Goal: Task Accomplishment & Management: Manage account settings

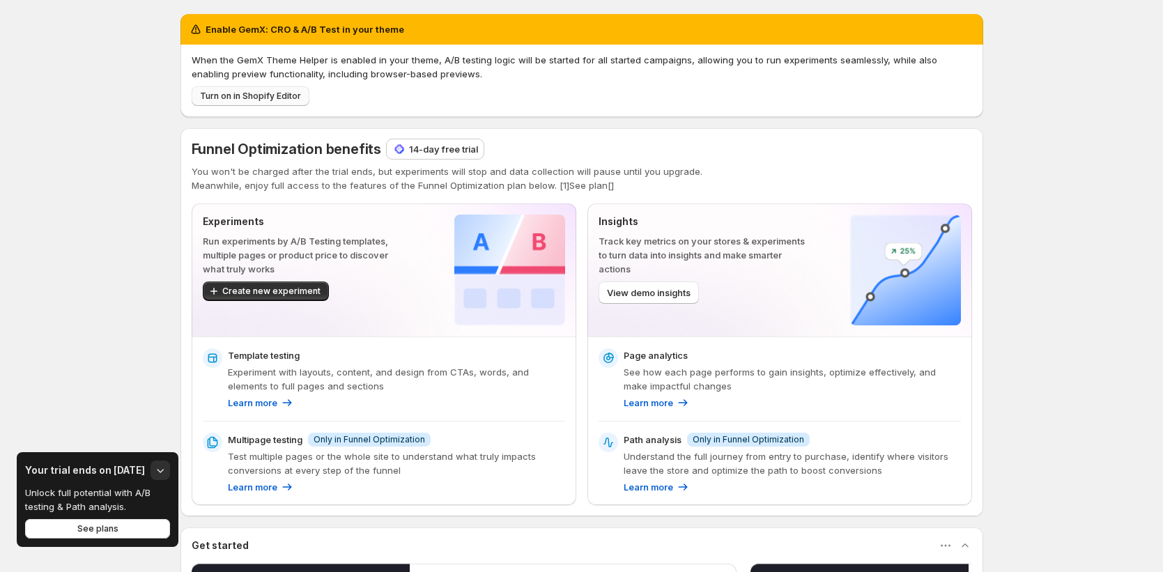
click at [276, 101] on span "Turn on in Shopify Editor" at bounding box center [250, 96] width 101 height 11
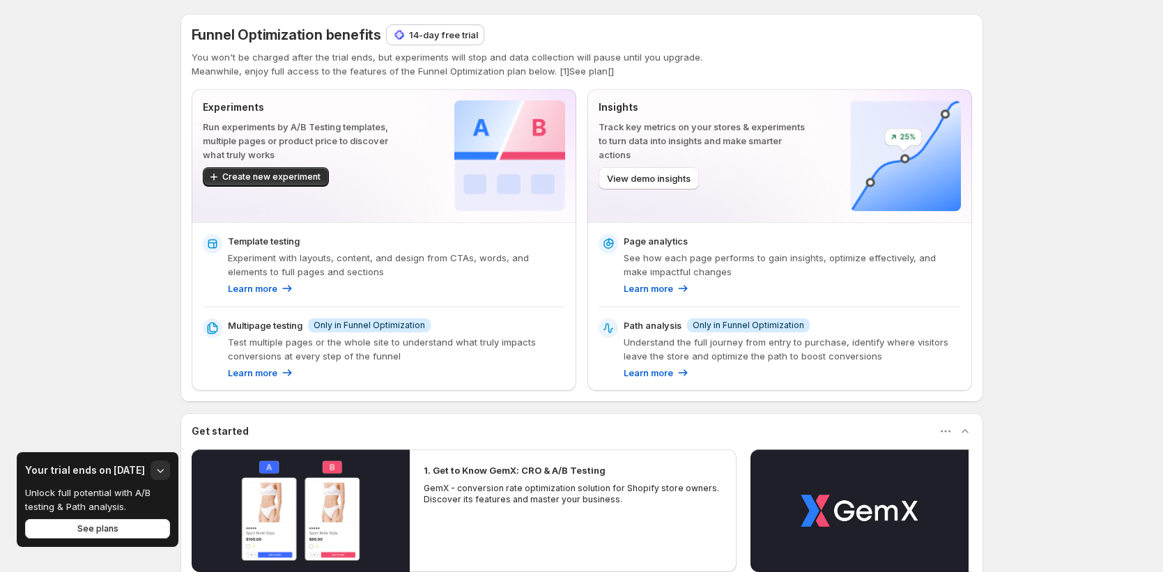
click at [109, 400] on div "Funnel Optimization benefits 14-day free trial You won't be charged after the t…" at bounding box center [581, 395] width 1163 height 790
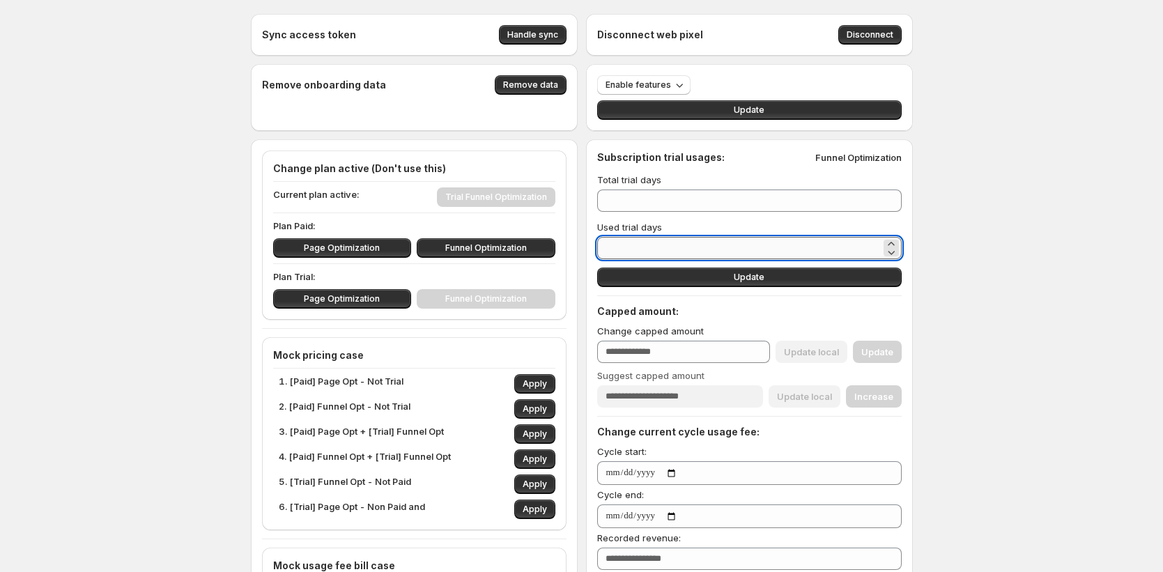
click at [659, 248] on input "*" at bounding box center [739, 248] width 284 height 22
type input "**"
click at [808, 279] on button "Update" at bounding box center [749, 278] width 305 height 20
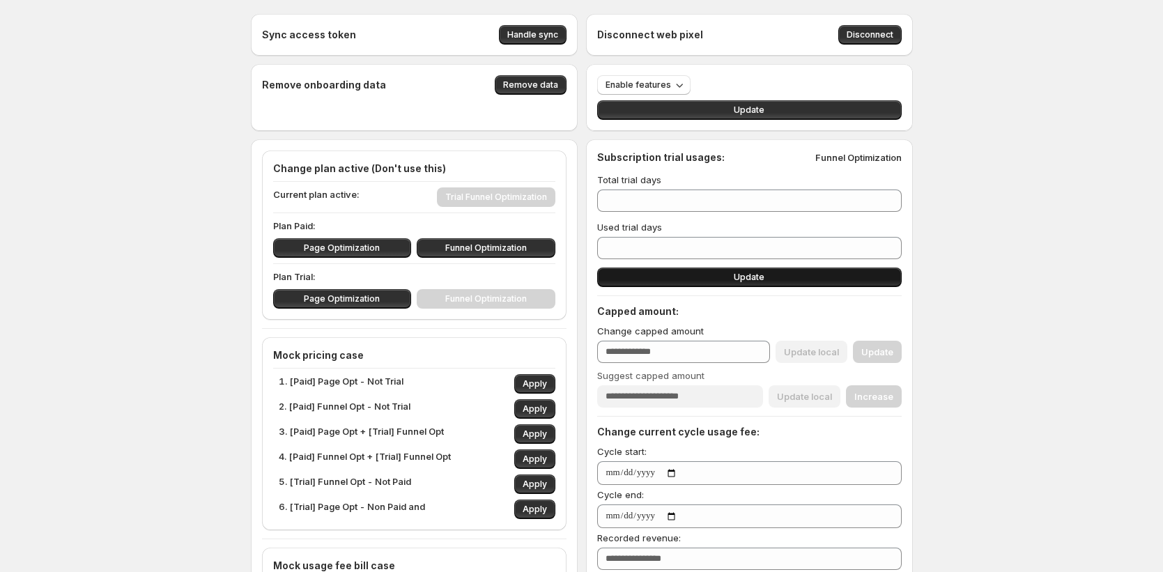
click at [758, 280] on span "Update" at bounding box center [749, 277] width 31 height 11
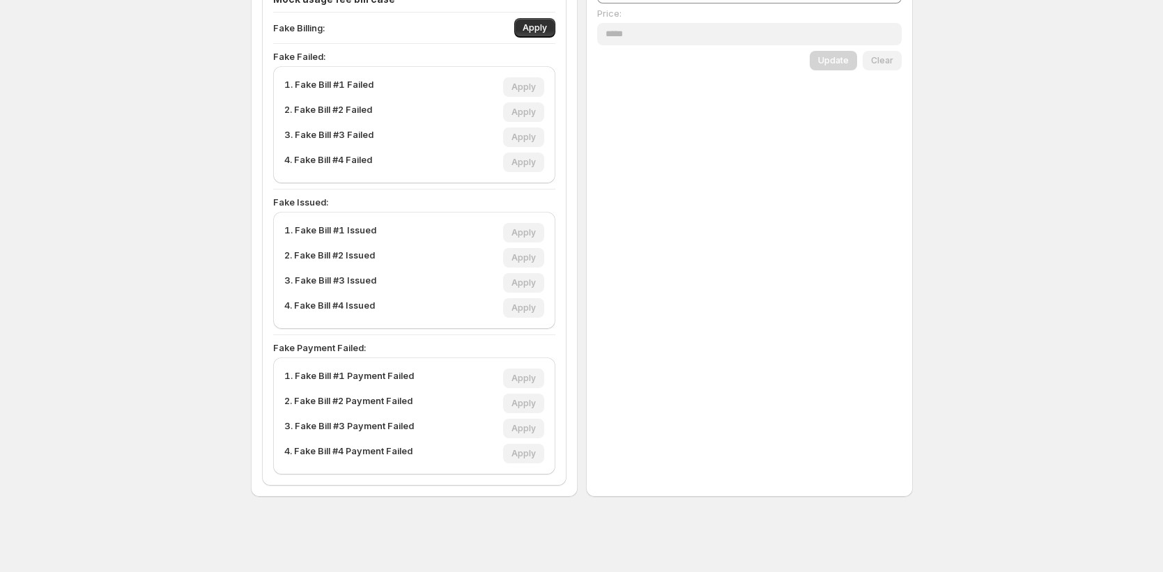
scroll to position [567, 0]
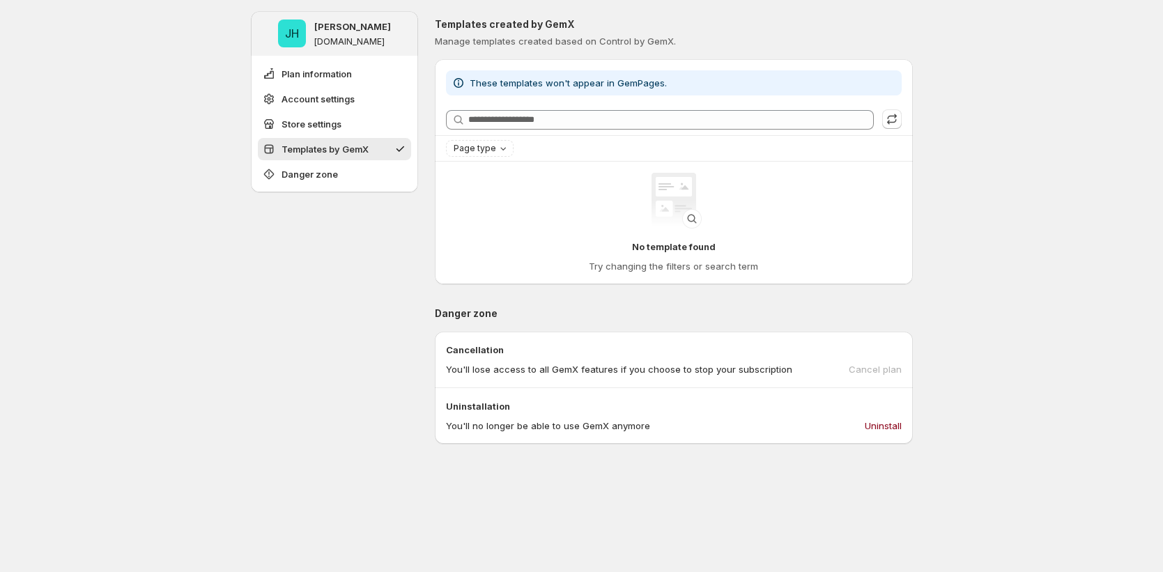
drag, startPoint x: 865, startPoint y: 338, endPoint x: 863, endPoint y: 356, distance: 18.2
click at [866, 345] on div "Cancellation You'll lose access to all GemX features if you choose to stop your…" at bounding box center [674, 360] width 478 height 56
click at [861, 363] on div "Cancel plan" at bounding box center [875, 369] width 53 height 14
